Goal: Transaction & Acquisition: Subscribe to service/newsletter

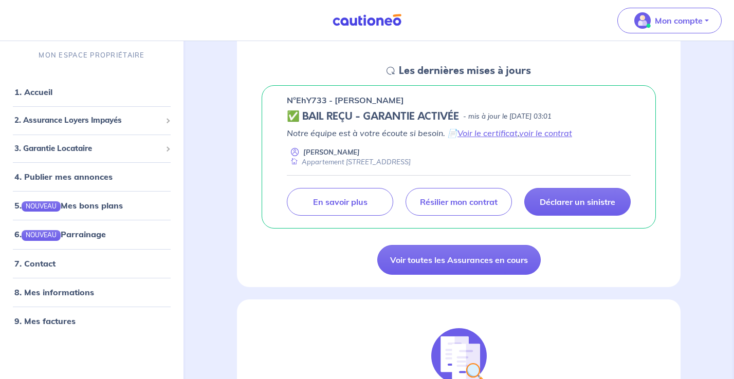
scroll to position [140, 0]
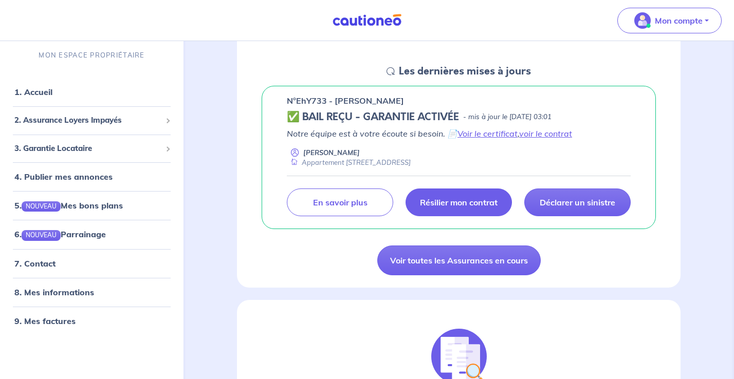
click at [455, 210] on link "Résilier mon contrat" at bounding box center [458, 203] width 106 height 28
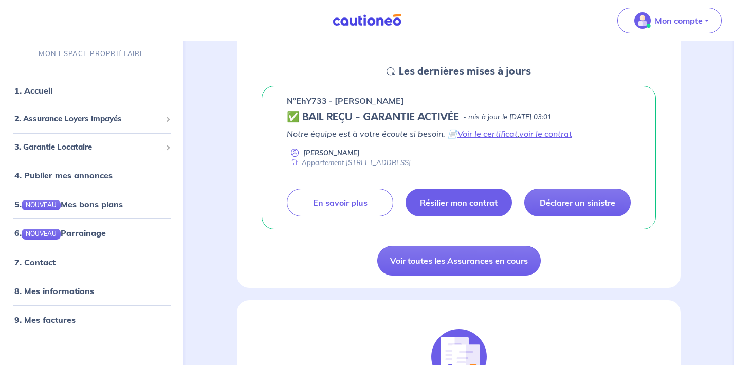
click at [451, 200] on p "Résilier mon contrat" at bounding box center [459, 202] width 78 height 10
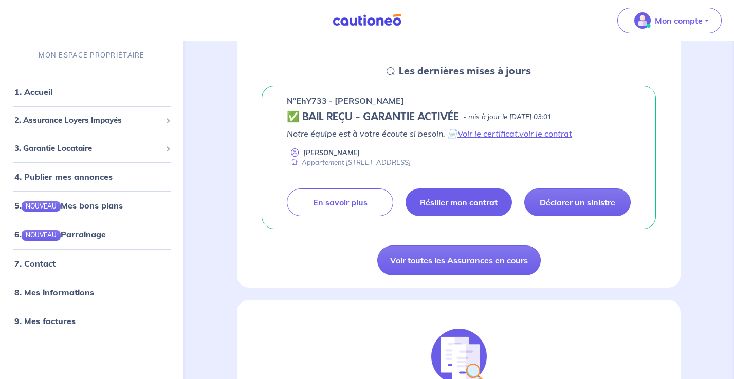
click at [469, 203] on p "Résilier mon contrat" at bounding box center [459, 202] width 78 height 10
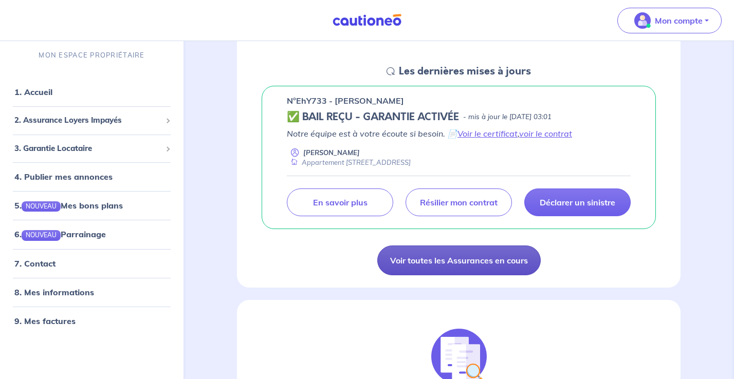
click at [490, 264] on link "Voir toutes les Assurances en cours" at bounding box center [458, 261] width 163 height 30
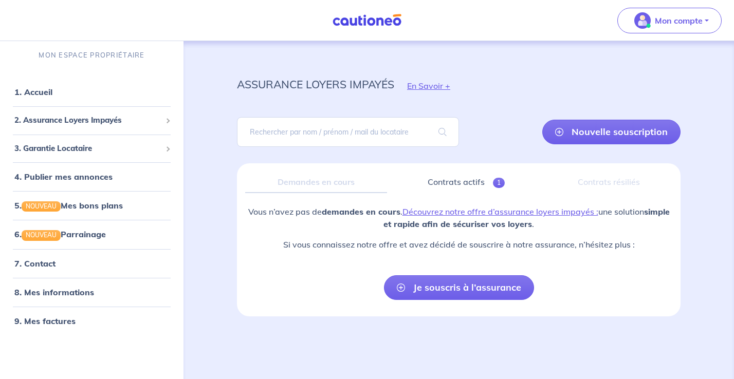
scroll to position [3, 0]
click at [302, 186] on div "Demandes en cours" at bounding box center [316, 183] width 142 height 22
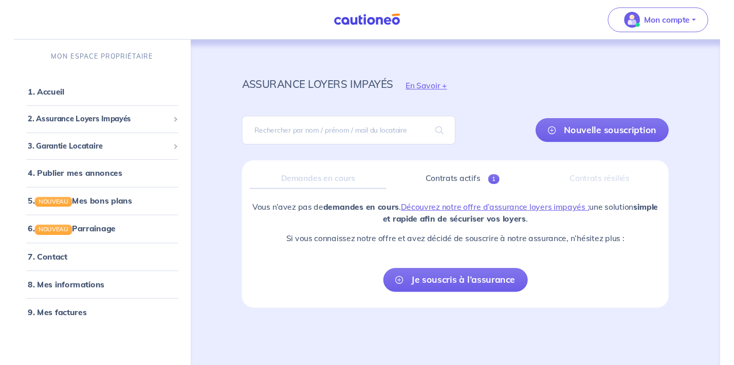
scroll to position [0, 0]
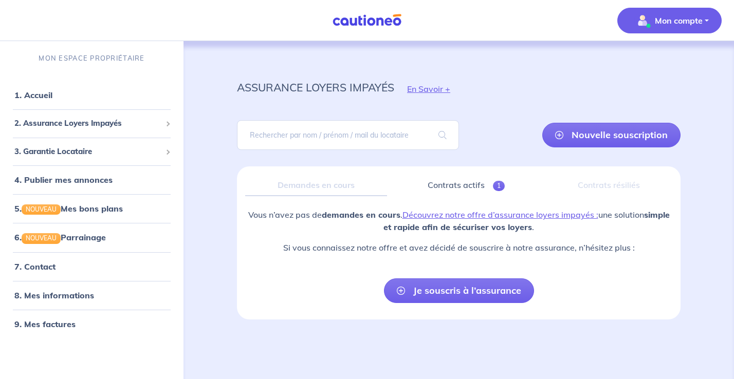
click at [672, 31] on button "Mon compte" at bounding box center [669, 21] width 104 height 26
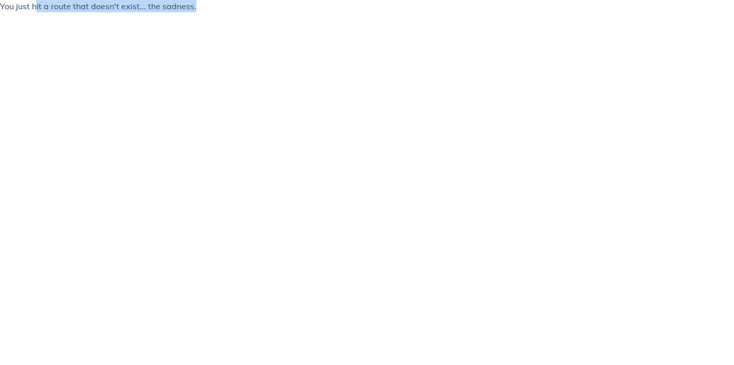
drag, startPoint x: 38, startPoint y: 5, endPoint x: 217, endPoint y: 13, distance: 180.0
click at [218, 14] on html "You just hit a route that doesn't exist... the sadness." at bounding box center [367, 10] width 734 height 21
click at [270, 21] on html "You just hit a route that doesn't exist... the sadness." at bounding box center [367, 10] width 734 height 21
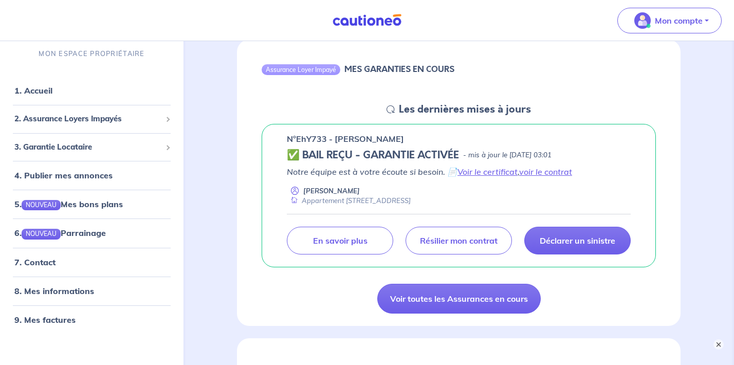
scroll to position [103, 0]
click at [546, 170] on link "voir le contrat" at bounding box center [545, 171] width 53 height 10
click at [478, 171] on link "Voir le certificat" at bounding box center [487, 171] width 60 height 10
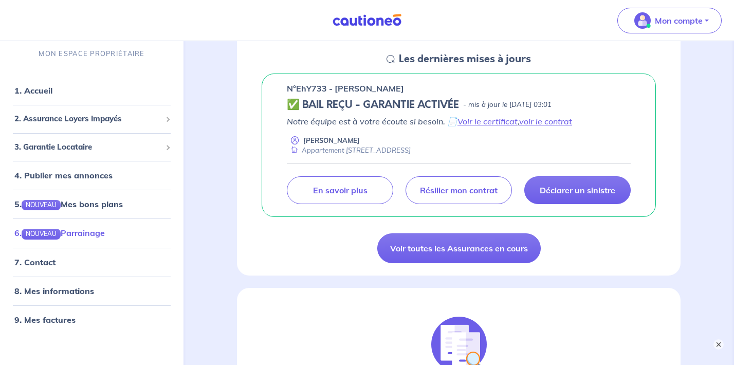
scroll to position [152, 0]
click at [42, 266] on link "7. Contact" at bounding box center [34, 262] width 40 height 10
click at [141, 118] on span "2. Assurance Loyers Impayés" at bounding box center [87, 119] width 147 height 12
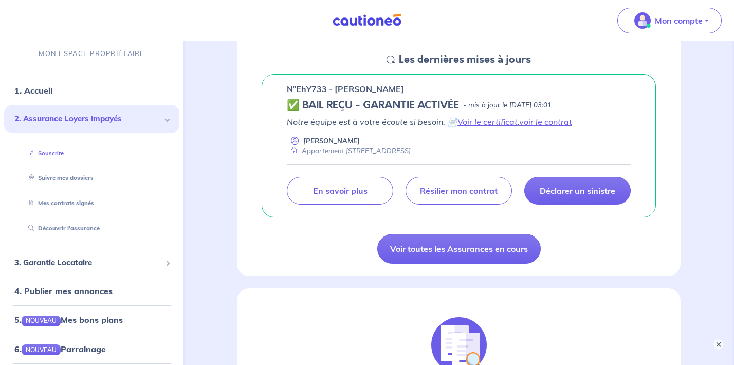
click at [55, 153] on link "Souscrire" at bounding box center [44, 152] width 40 height 7
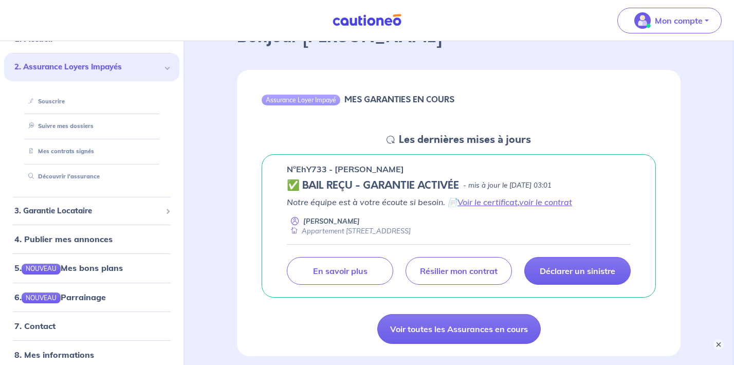
scroll to position [77, 0]
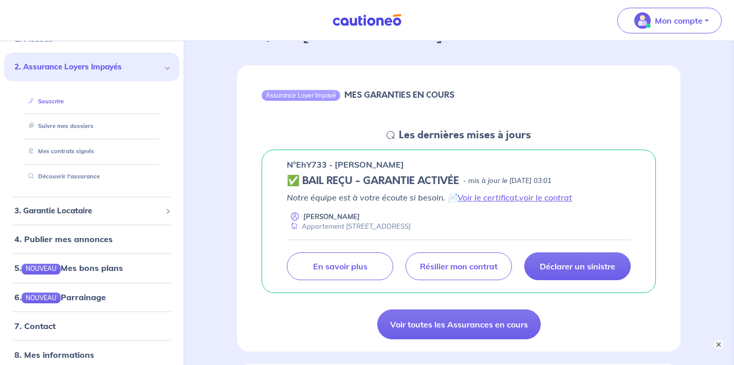
click at [58, 98] on link "Souscrire" at bounding box center [44, 101] width 40 height 7
click at [55, 127] on link "Suivre mes dossiers" at bounding box center [58, 125] width 68 height 7
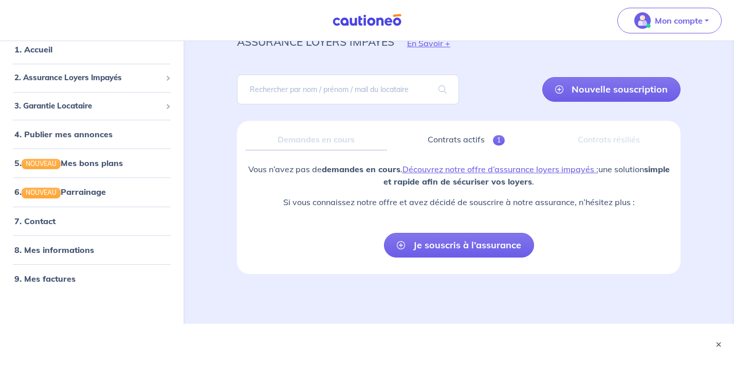
scroll to position [46, 0]
click at [122, 82] on span "2. Assurance Loyers Impayés" at bounding box center [87, 78] width 147 height 12
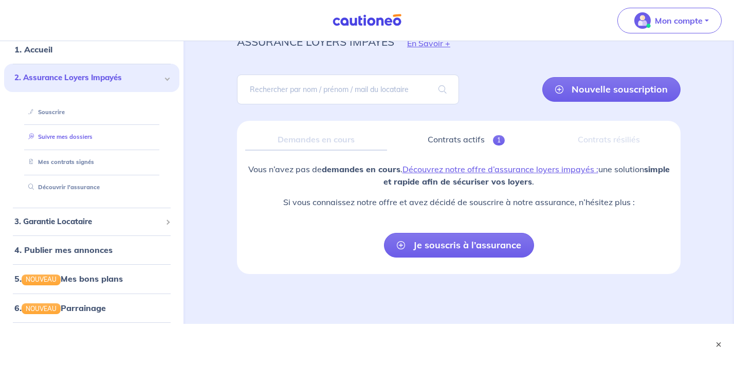
click at [53, 140] on link "Suivre mes dossiers" at bounding box center [58, 136] width 68 height 7
click at [64, 108] on link "Souscrire" at bounding box center [44, 111] width 40 height 7
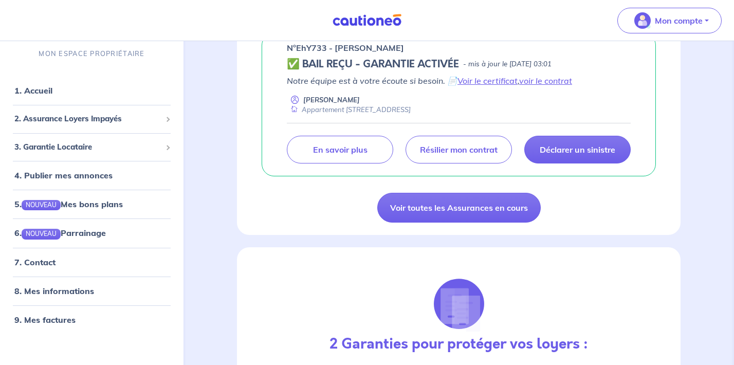
scroll to position [192, 0]
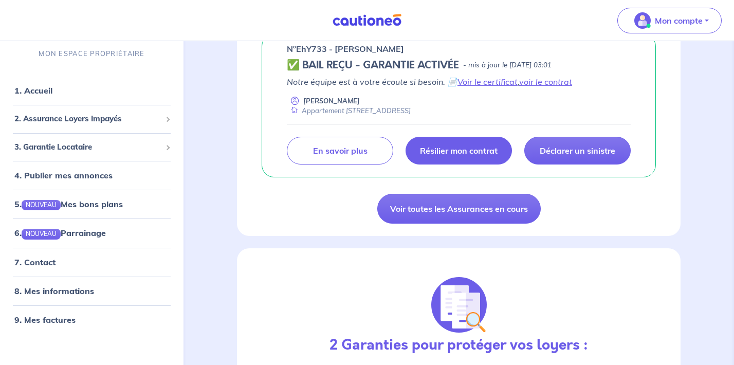
click at [458, 152] on p "Résilier mon contrat" at bounding box center [459, 150] width 78 height 10
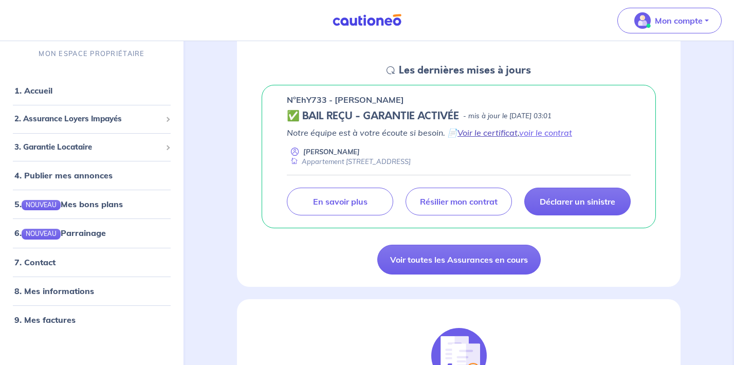
scroll to position [139, 0]
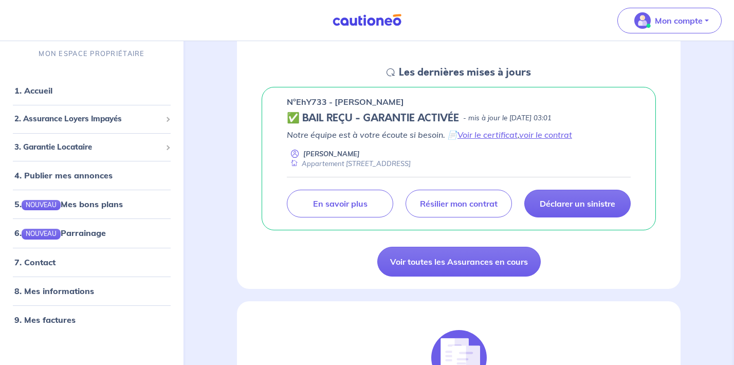
click at [436, 185] on div "Déclarer un sinistre [PERSON_NAME] mon contrat En savoir plus" at bounding box center [459, 197] width 344 height 41
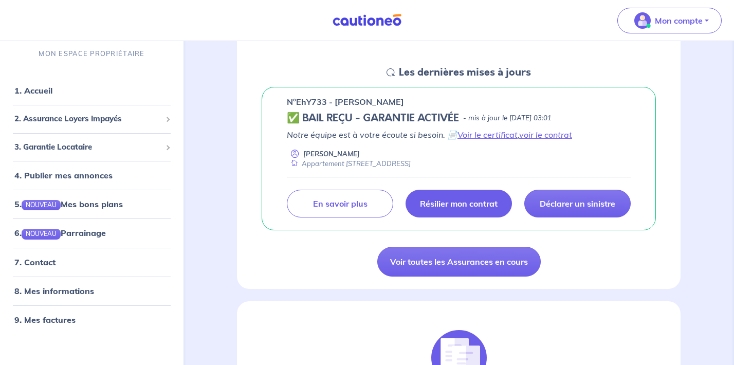
click at [458, 202] on p "Résilier mon contrat" at bounding box center [459, 203] width 78 height 10
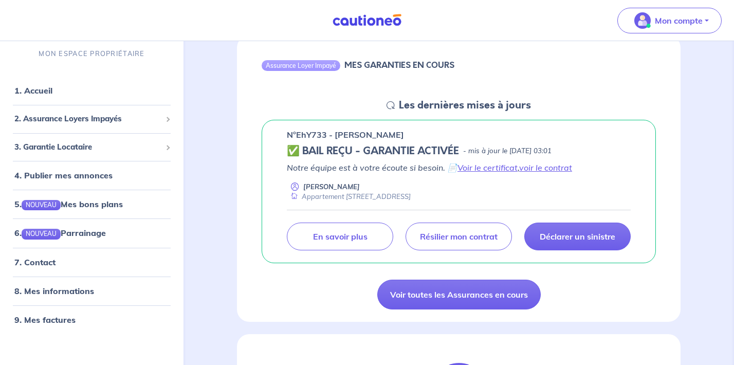
scroll to position [106, 0]
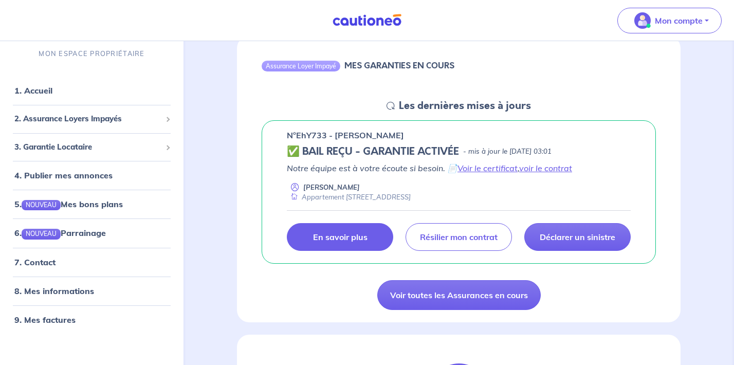
click at [337, 237] on p "En savoir plus" at bounding box center [340, 237] width 54 height 10
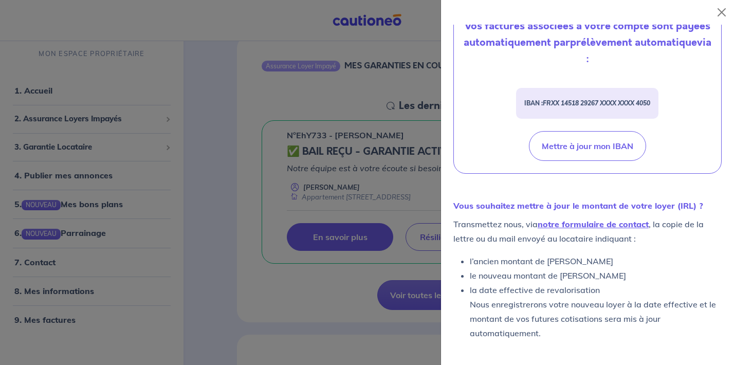
scroll to position [433, 0]
click at [231, 147] on div at bounding box center [367, 182] width 734 height 365
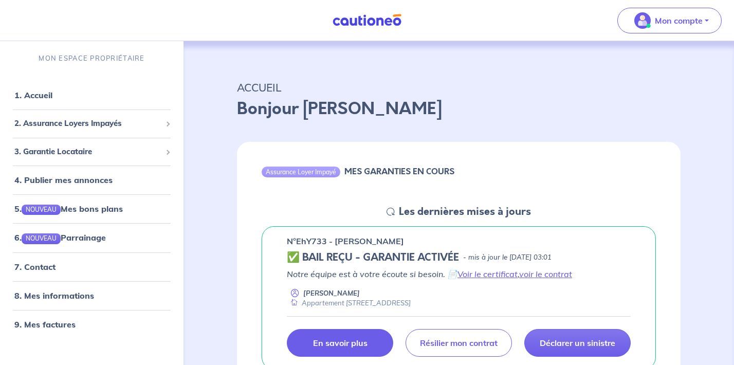
scroll to position [0, 0]
click at [46, 265] on link "7. Contact" at bounding box center [34, 266] width 40 height 10
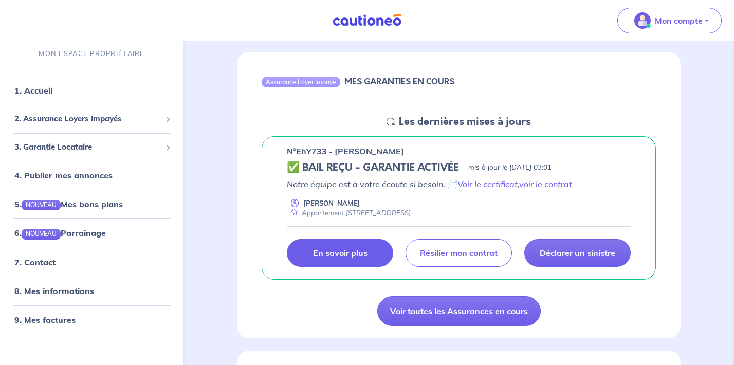
scroll to position [92, 0]
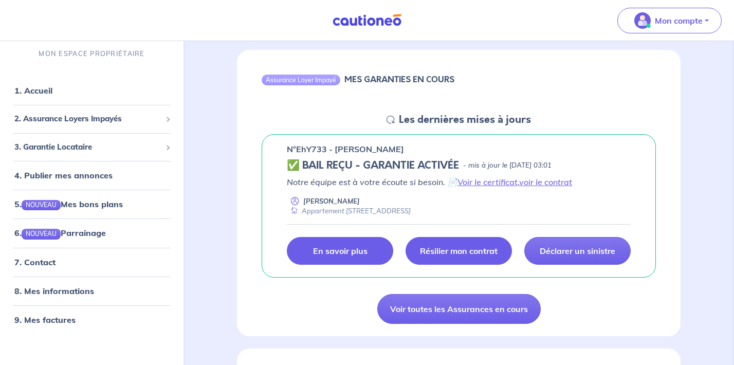
click at [467, 253] on p "Résilier mon contrat" at bounding box center [459, 251] width 78 height 10
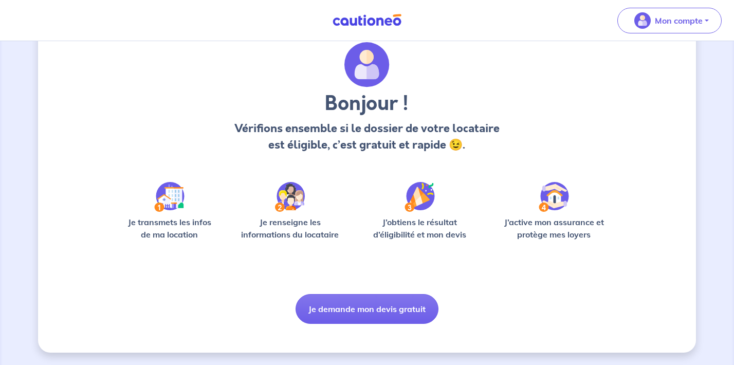
scroll to position [36, 0]
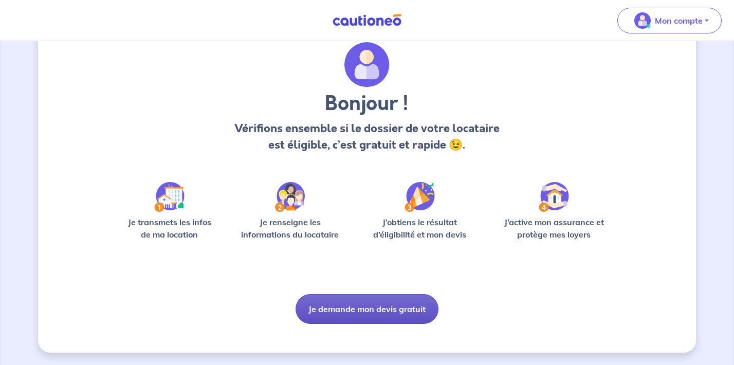
click at [358, 305] on button "Je demande mon devis gratuit" at bounding box center [366, 309] width 143 height 30
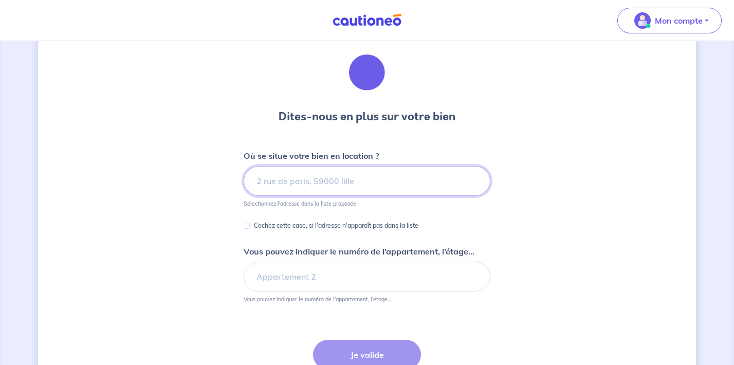
scroll to position [36, 0]
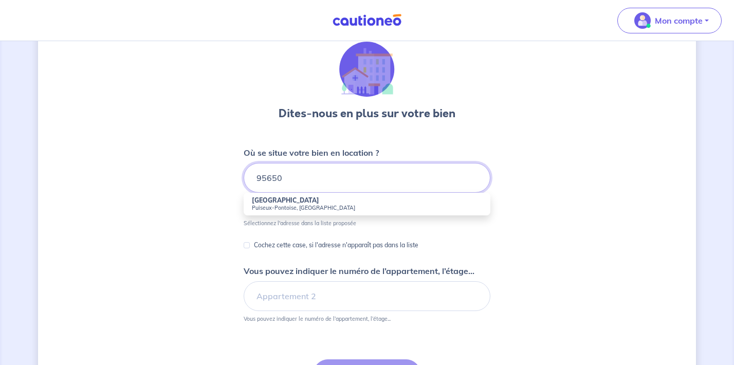
drag, startPoint x: 319, startPoint y: 181, endPoint x: 263, endPoint y: 181, distance: 56.0
click at [264, 181] on input "95650" at bounding box center [367, 178] width 247 height 30
type input "9"
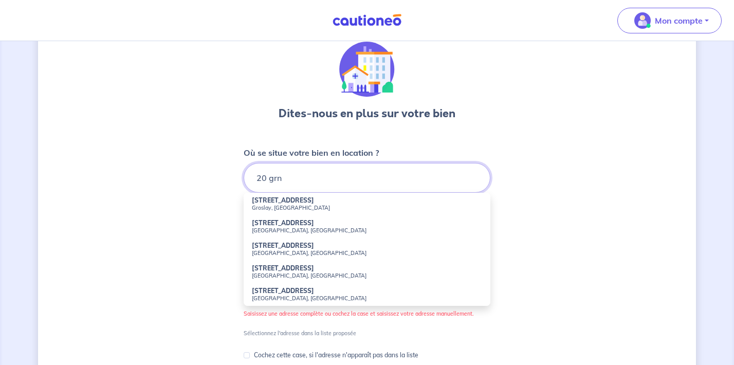
type input "20 grn"
type input "n"
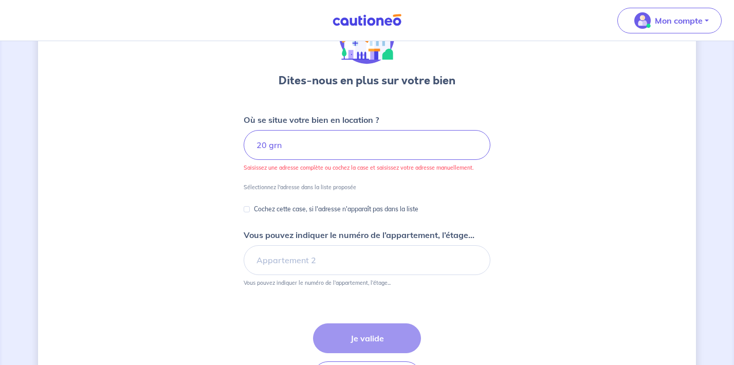
scroll to position [63, 0]
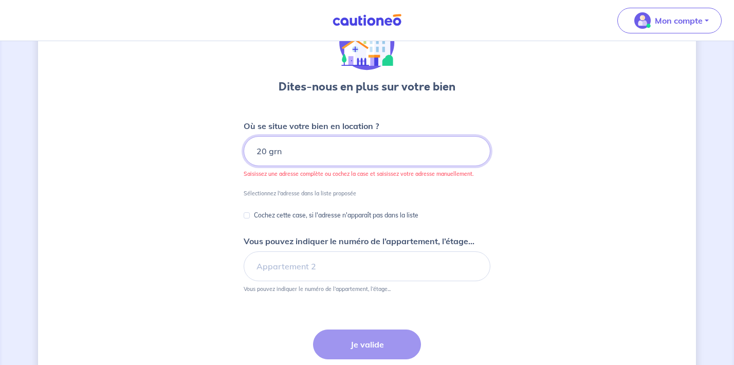
click at [298, 148] on input "20 grn" at bounding box center [367, 151] width 247 height 30
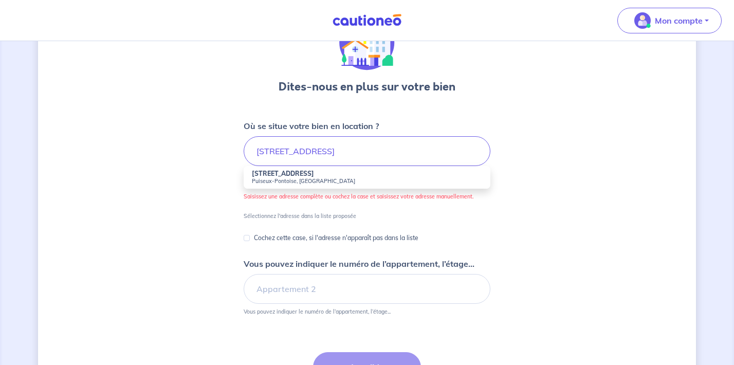
drag, startPoint x: 298, startPoint y: 148, endPoint x: 281, endPoint y: 180, distance: 36.3
click at [281, 180] on small "Puiseux-Pontoise, [GEOGRAPHIC_DATA]" at bounding box center [367, 180] width 230 height 7
type input "[STREET_ADDRESS]"
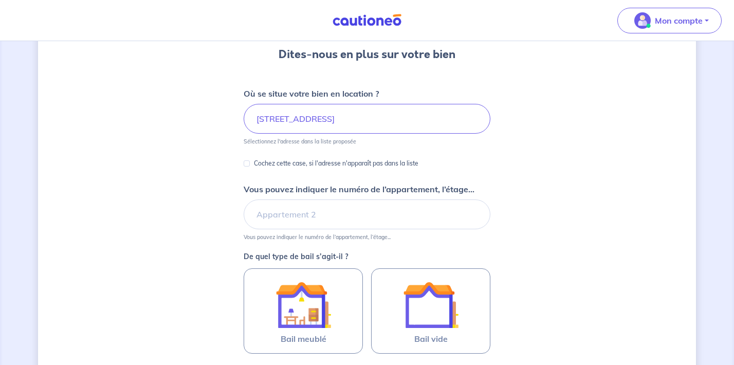
scroll to position [96, 0]
click at [328, 220] on input "Vous pouvez indiquer le numéro de l’appartement, l’étage..." at bounding box center [367, 214] width 247 height 30
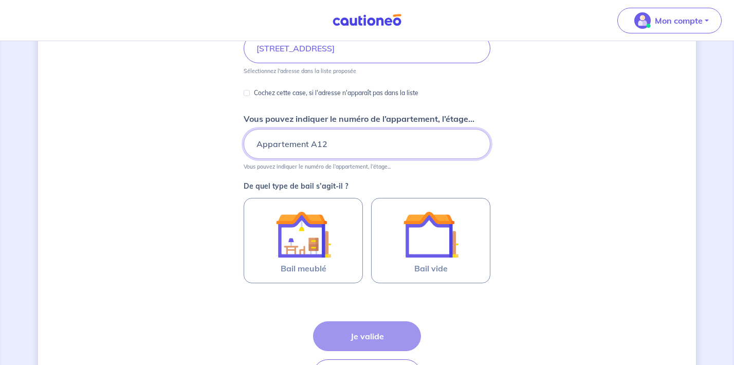
scroll to position [188, 0]
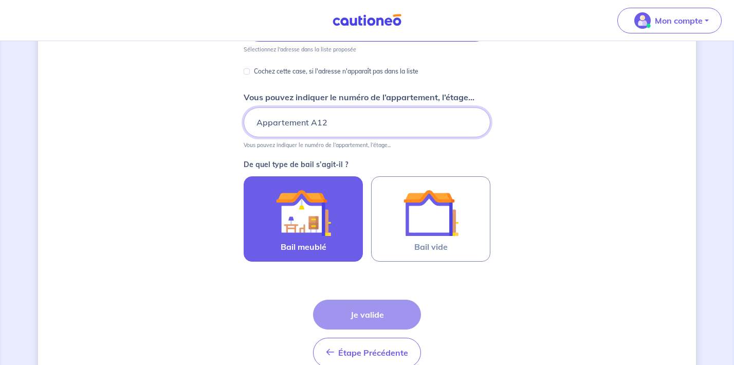
type input "Appartement A12"
click at [310, 221] on img at bounding box center [302, 212] width 55 height 55
click at [0, 0] on input "Bail meublé" at bounding box center [0, 0] width 0 height 0
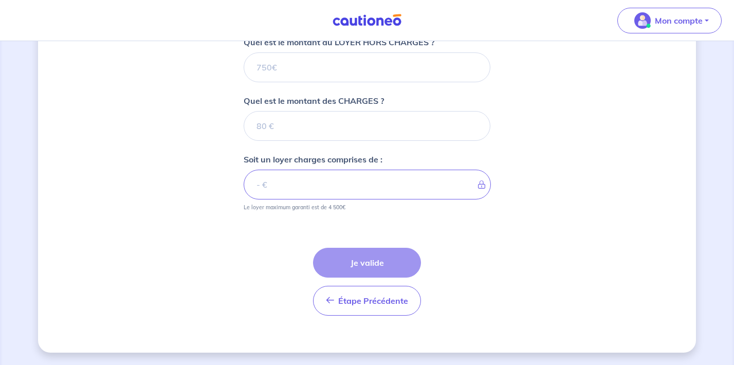
scroll to position [401, 0]
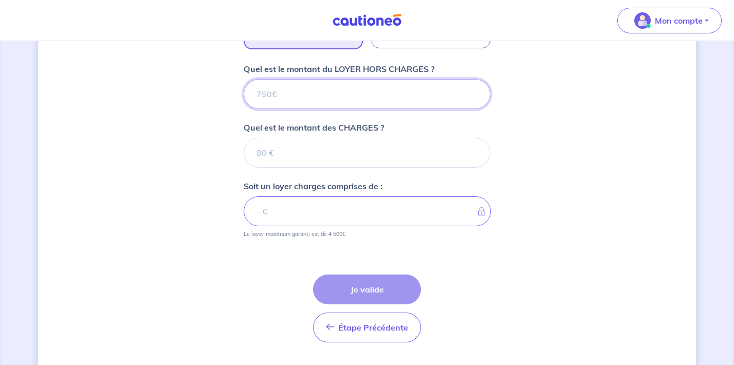
click at [323, 99] on input "Quel est le montant du LOYER HORS CHARGES ?" at bounding box center [367, 94] width 247 height 30
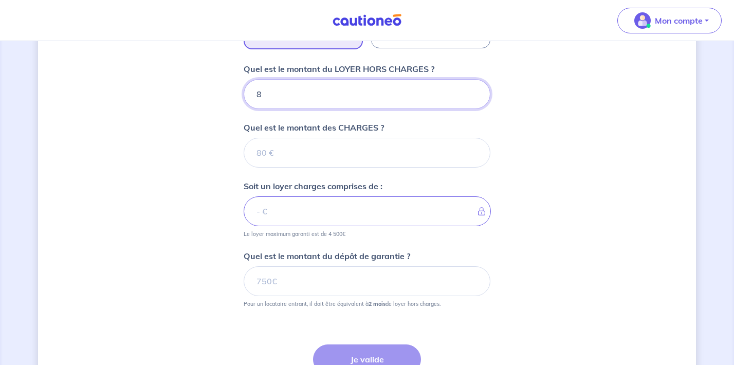
type input "84"
type input "845"
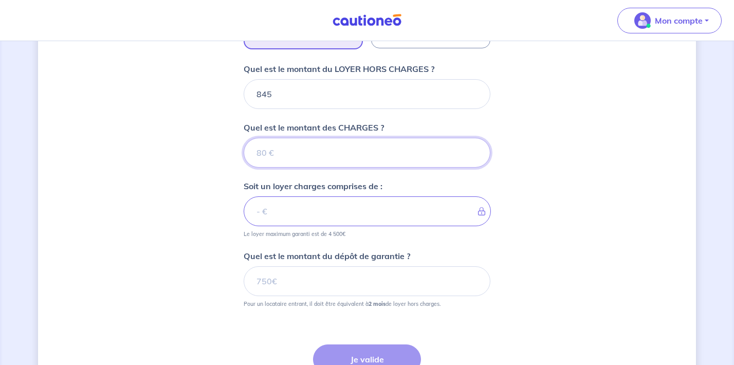
click at [301, 149] on input "Quel est le montant des CHARGES ?" at bounding box center [367, 153] width 247 height 30
type input "9"
type input "854"
type input "8"
type input "845"
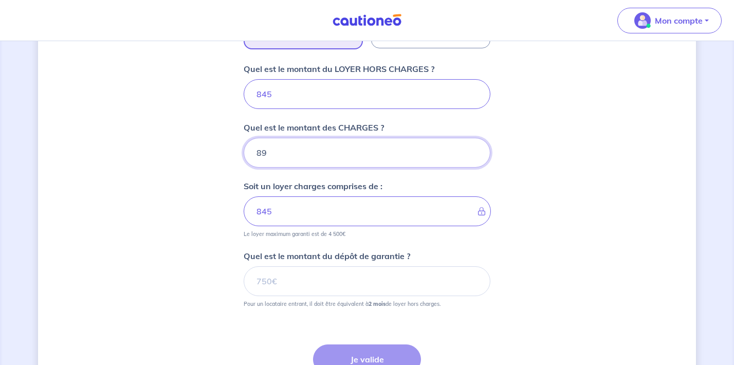
type input "895"
type input "1740"
type input "8"
type input "845"
type input "50"
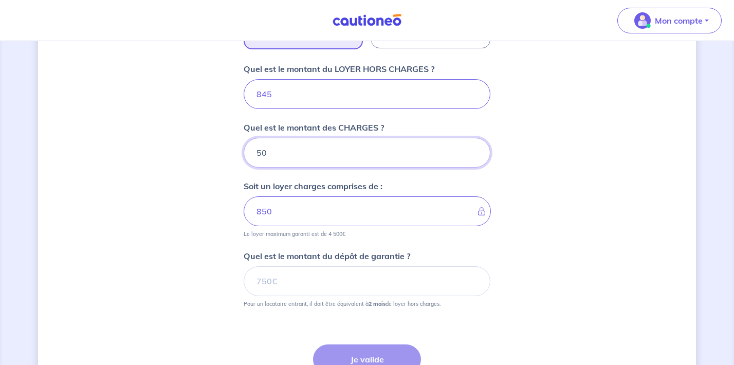
type input "895"
type input "50"
click at [297, 284] on input "Quel est le montant du dépôt de garantie ?" at bounding box center [367, 281] width 247 height 30
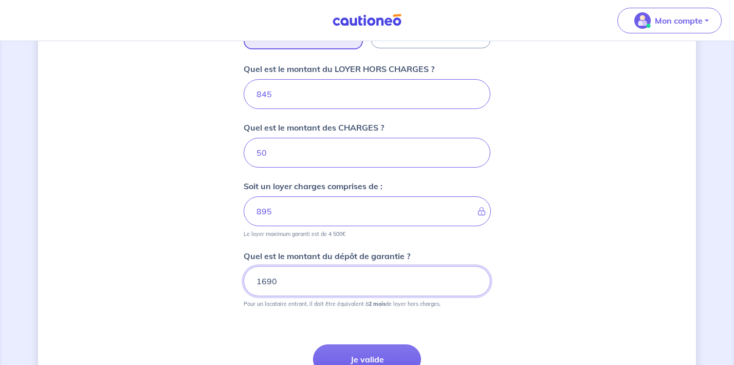
type input "1690"
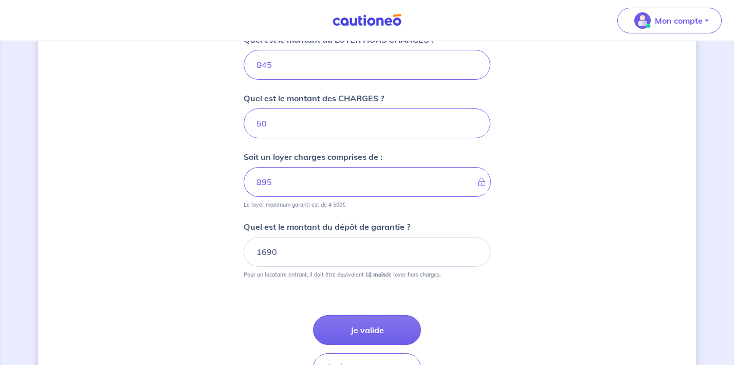
scroll to position [432, 0]
